Goal: Ask a question

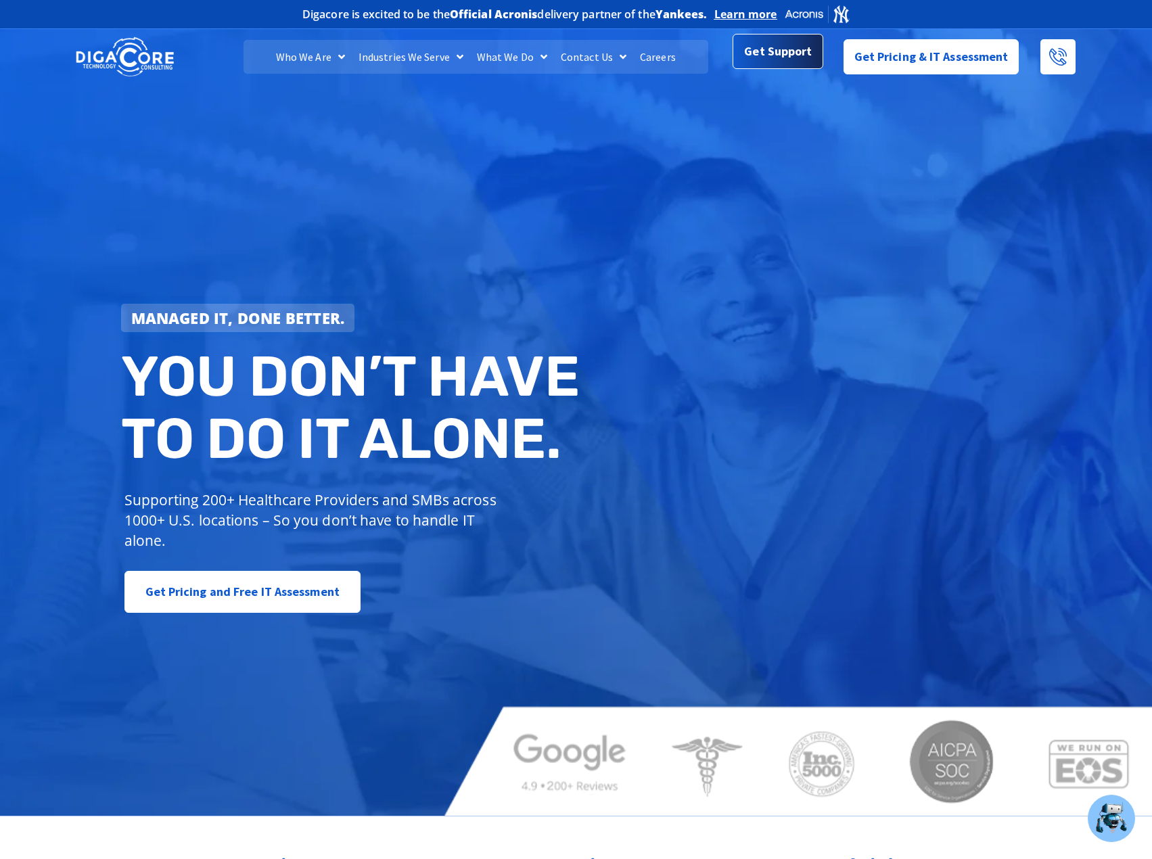
click at [804, 56] on span "Get Support" at bounding box center [778, 51] width 68 height 27
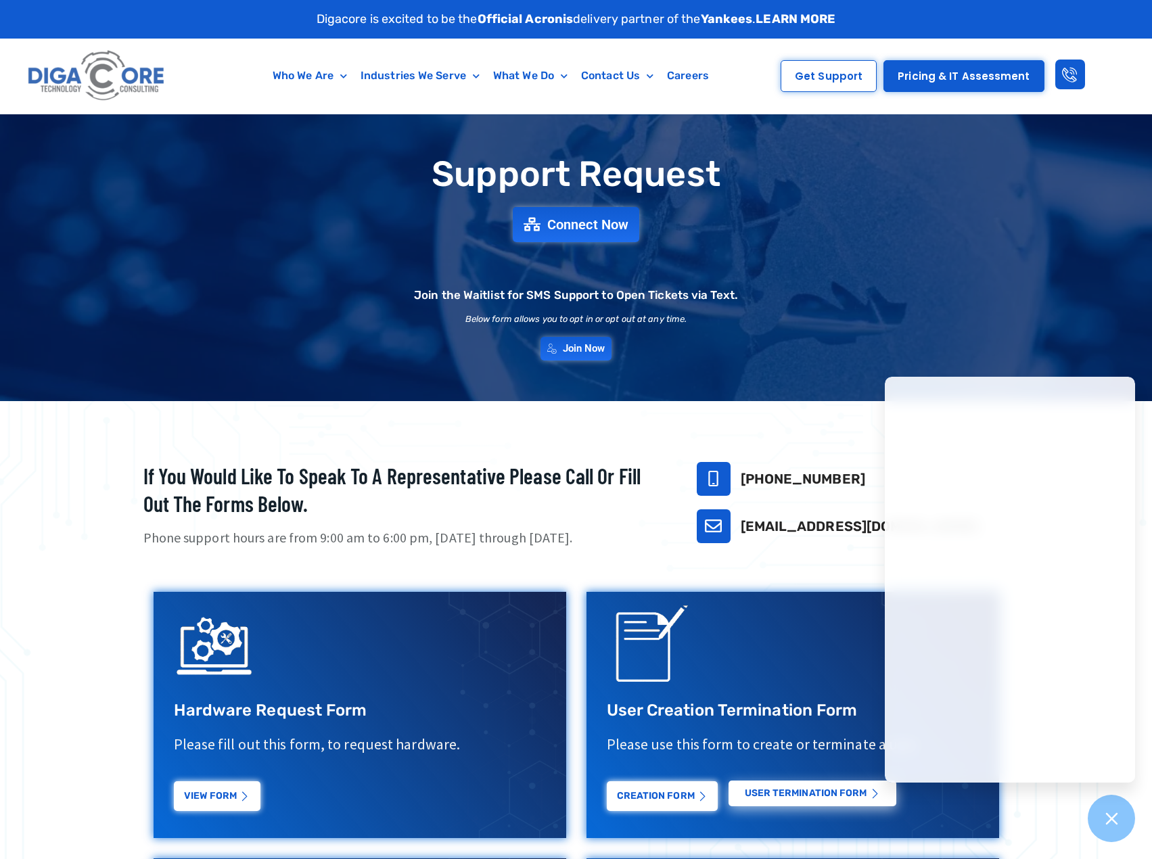
click at [152, 83] on img at bounding box center [96, 76] width 145 height 62
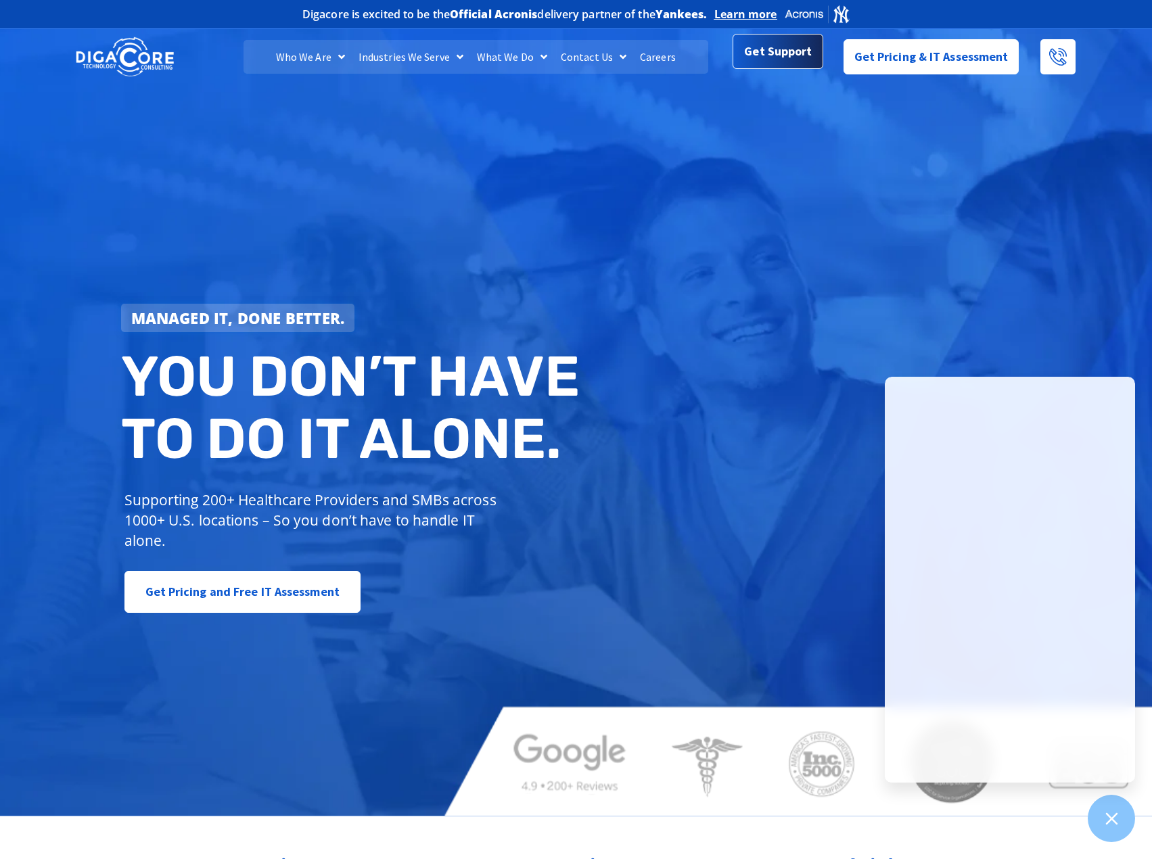
click at [808, 58] on span "Get Support" at bounding box center [778, 51] width 68 height 27
